Goal: Information Seeking & Learning: Learn about a topic

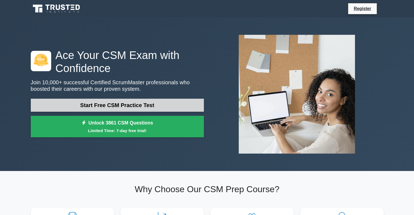
click at [133, 106] on link "Start Free CSM Practice Test" at bounding box center [117, 105] width 173 height 13
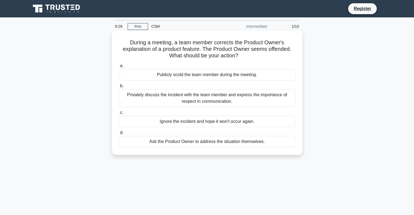
click at [193, 99] on div "Privately discuss the incident with the team member and express the importance …" at bounding box center [207, 98] width 176 height 18
click at [119, 88] on input "b. Privately discuss the incident with the team member and express the importan…" at bounding box center [119, 86] width 0 height 4
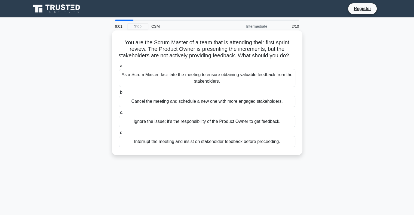
click at [176, 86] on div "As a Scrum Master, facilitate the meeting to ensure obtaining valuable feedback…" at bounding box center [207, 78] width 176 height 18
click at [119, 68] on input "a. As a Scrum Master, facilitate the meeting to ensure obtaining valuable feedb…" at bounding box center [119, 66] width 0 height 4
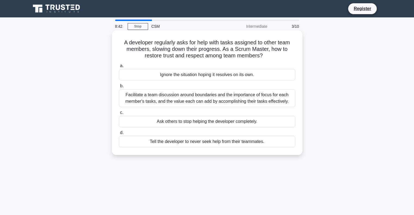
click at [152, 98] on div "Facilitate a team discussion around boundaries and the importance of focus for …" at bounding box center [207, 98] width 176 height 18
click at [119, 88] on input "b. Facilitate a team discussion around boundaries and the importance of focus f…" at bounding box center [119, 86] width 0 height 4
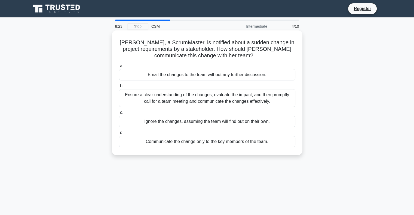
click at [135, 99] on div "Ensure a clear understanding of the changes, evaluate the impact, and then prom…" at bounding box center [207, 98] width 176 height 18
click at [119, 88] on input "b. Ensure a clear understanding of the changes, evaluate the impact, and then p…" at bounding box center [119, 86] width 0 height 4
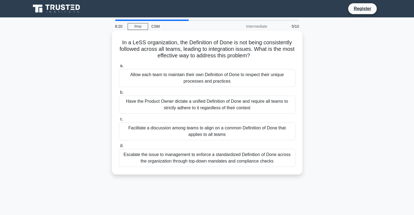
click at [154, 159] on div "Escalate the issue to management to enforce a standardized Definition of Done a…" at bounding box center [207, 158] width 176 height 18
click at [119, 148] on input "d. Escalate the issue to management to enforce a standardized Definition of Don…" at bounding box center [119, 146] width 0 height 4
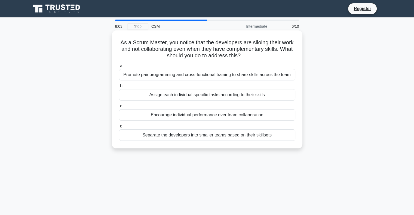
click at [199, 76] on div "Promote pair programming and cross-functional training to share skills across t…" at bounding box center [207, 74] width 176 height 11
click at [119, 68] on input "a. Promote pair programming and cross-functional training to share skills acros…" at bounding box center [119, 66] width 0 height 4
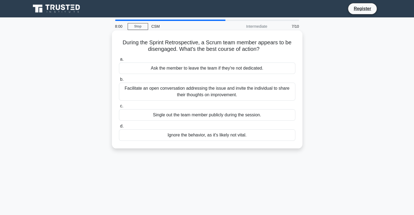
click at [151, 90] on div "Facilitate an open conversation addressing the issue and invite the individual …" at bounding box center [207, 92] width 176 height 18
click at [119, 81] on input "b. Facilitate an open conversation addressing the issue and invite the individu…" at bounding box center [119, 80] width 0 height 4
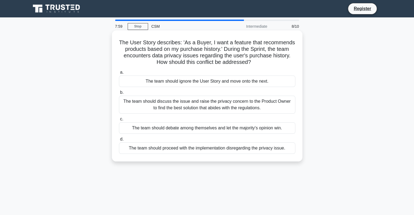
click at [162, 107] on div "The team should discuss the issue and raise the privacy concern to the Product …" at bounding box center [207, 105] width 176 height 18
click at [119, 94] on input "b. The team should discuss the issue and raise the privacy concern to the Produ…" at bounding box center [119, 93] width 0 height 4
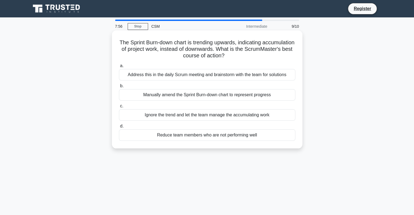
click at [164, 78] on div "Address this in the daily Scrum meeting and brainstorm with the team for soluti…" at bounding box center [207, 74] width 176 height 11
click at [119, 68] on input "a. Address this in the daily Scrum meeting and brainstorm with the team for sol…" at bounding box center [119, 66] width 0 height 4
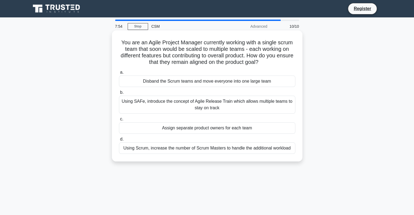
click at [167, 149] on div "Using Scrum, increase the number of Scrum Masters to handle the additional work…" at bounding box center [207, 148] width 176 height 11
click at [119, 141] on input "d. Using Scrum, increase the number of Scrum Masters to handle the additional w…" at bounding box center [119, 140] width 0 height 4
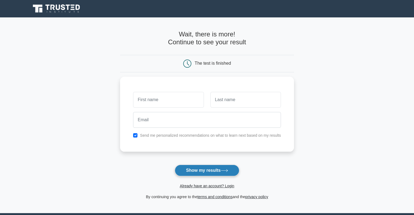
click at [204, 169] on button "Show my results" at bounding box center [207, 170] width 64 height 11
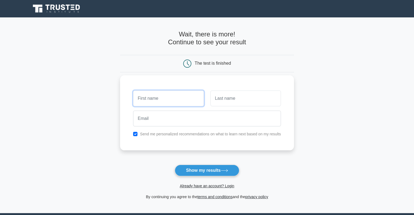
click at [158, 103] on input "text" at bounding box center [168, 99] width 70 height 16
type input "gggg"
click at [229, 98] on input "text" at bounding box center [245, 99] width 70 height 16
type input "ggg"
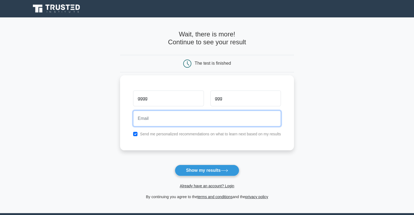
click at [167, 121] on input "email" at bounding box center [207, 119] width 148 height 16
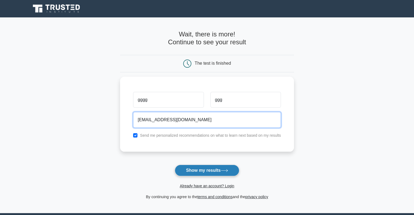
type input "[EMAIL_ADDRESS][DOMAIN_NAME]"
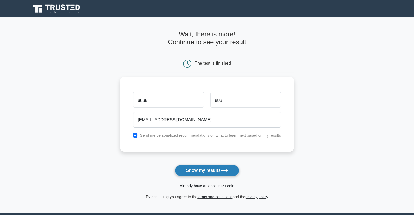
click at [209, 171] on button "Show my results" at bounding box center [207, 170] width 64 height 11
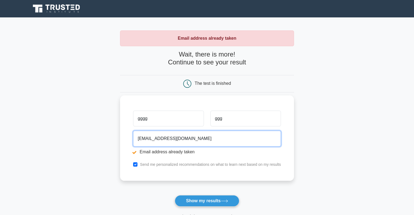
drag, startPoint x: 148, startPoint y: 139, endPoint x: 131, endPoint y: 139, distance: 16.6
click at [131, 139] on div "[EMAIL_ADDRESS][DOMAIN_NAME] Email address already taken" at bounding box center [207, 144] width 154 height 30
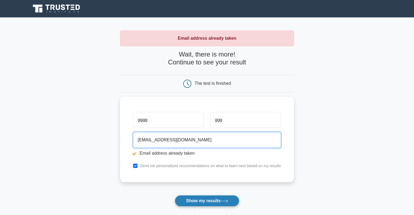
type input "karoline@gmail.com"
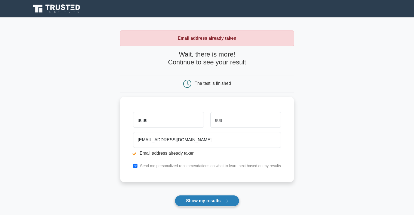
click at [209, 201] on button "Show my results" at bounding box center [207, 200] width 64 height 11
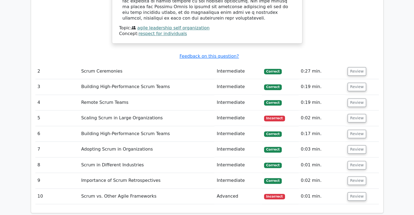
scroll to position [680, 0]
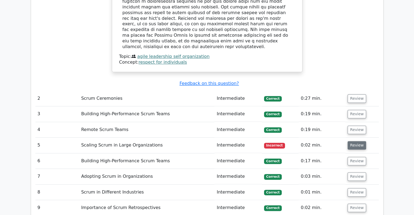
click at [355, 141] on button "Review" at bounding box center [356, 145] width 19 height 8
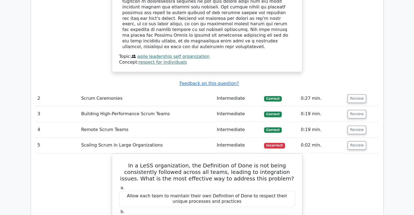
click at [272, 143] on span "Incorrect" at bounding box center [274, 145] width 21 height 5
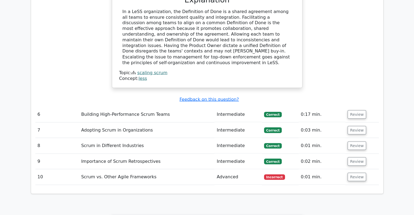
scroll to position [979, 0]
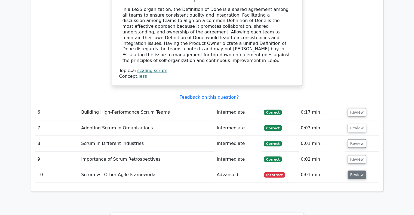
click at [353, 171] on button "Review" at bounding box center [356, 175] width 19 height 8
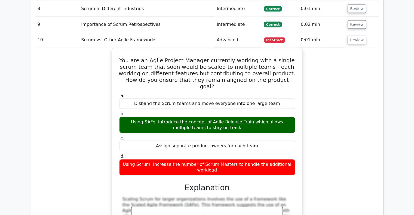
scroll to position [1034, 0]
